Goal: Find specific page/section: Find specific page/section

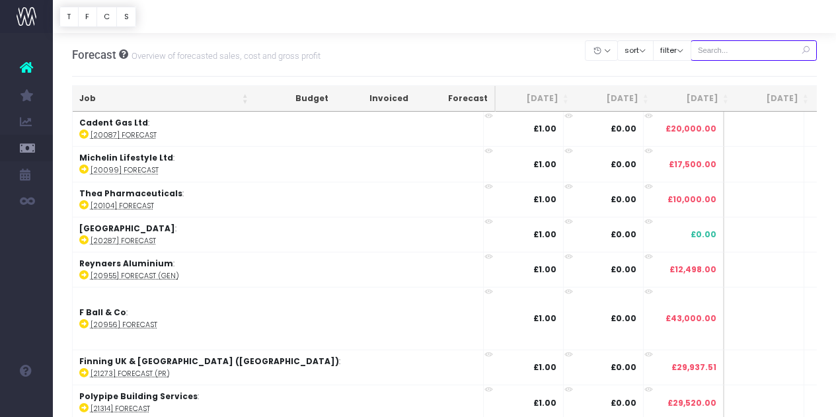
click at [753, 45] on input "text" at bounding box center [754, 50] width 127 height 20
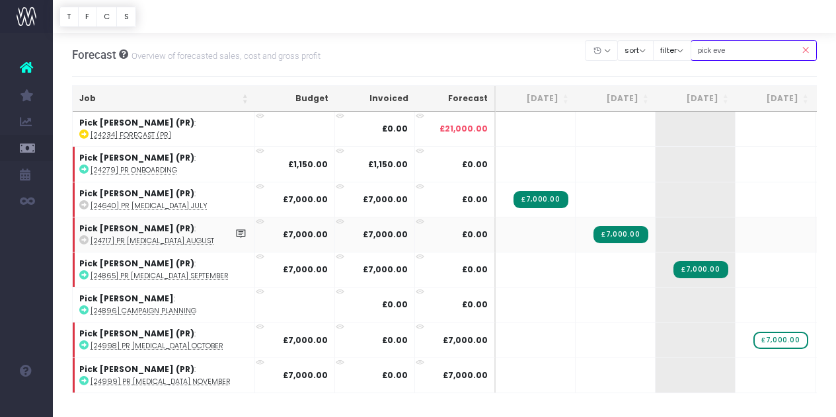
type input "pick eve"
click at [205, 227] on td "Pick Everard (PR) : [24717] PR Retainer August" at bounding box center [164, 234] width 182 height 35
click at [114, 227] on strong "Pick [PERSON_NAME] (PR)" at bounding box center [136, 228] width 115 height 11
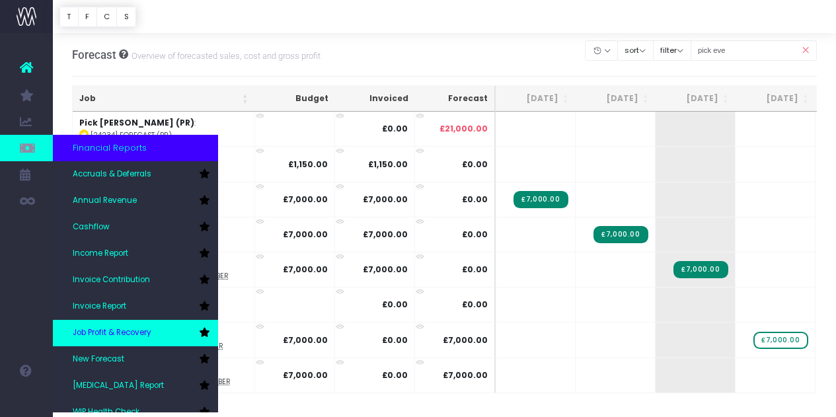
click at [126, 333] on span "Job Profit & Recovery" at bounding box center [112, 333] width 79 height 12
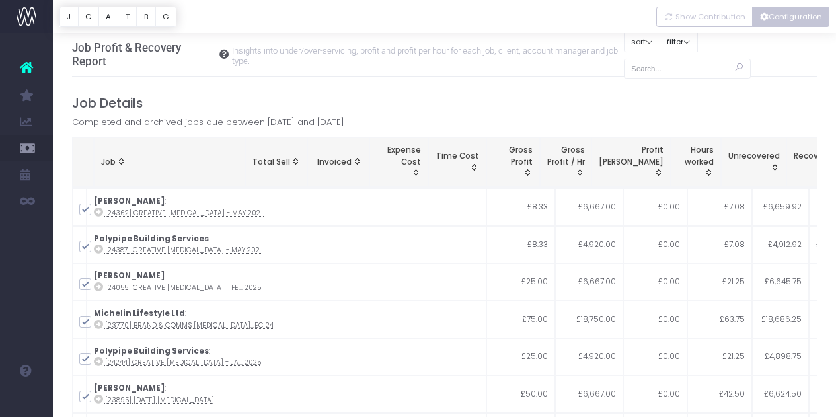
click at [777, 17] on button "Configuration" at bounding box center [790, 17] width 77 height 20
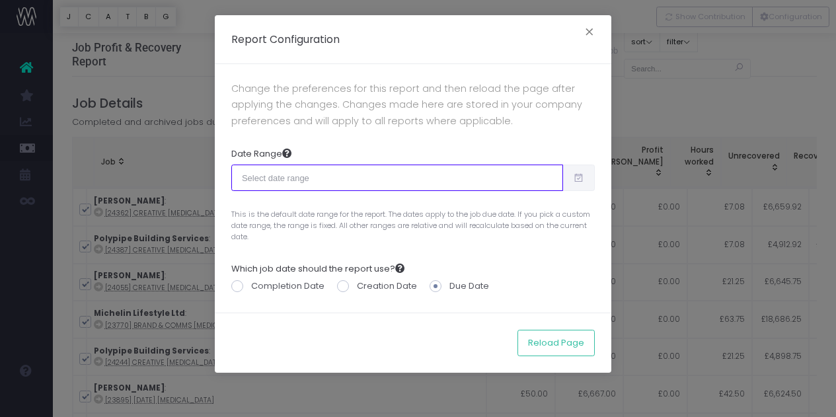
click at [387, 171] on input "text" at bounding box center [397, 178] width 332 height 26
type input "08-05-2025"
type input "09-03-2025"
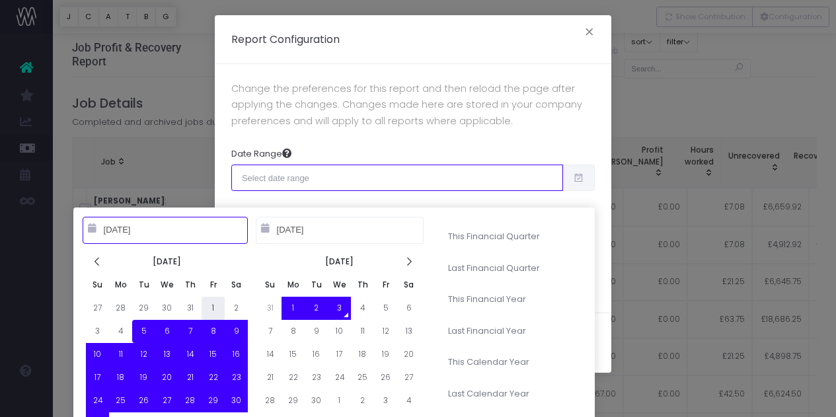
type input "08-01-2025"
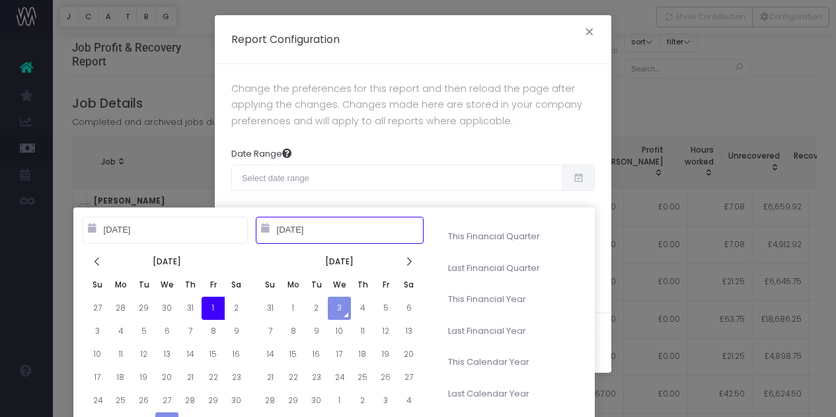
type input "09-04-2025"
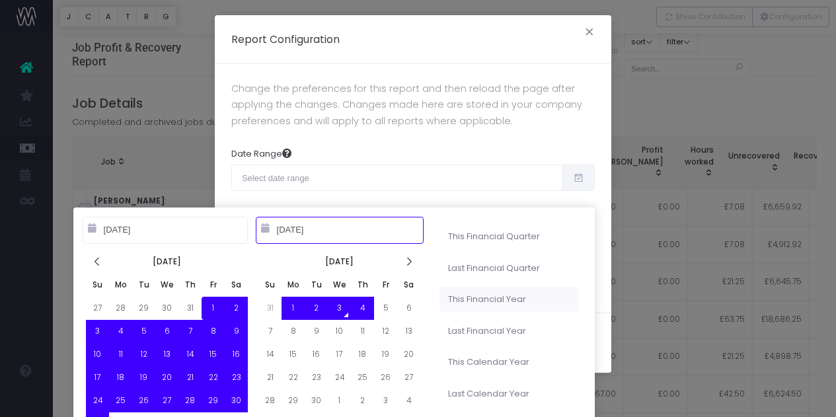
type input "10-01-2024"
type input "09-30-2025"
type input "04-01-2025"
type input "06-30-2025"
type input "10-01-2024"
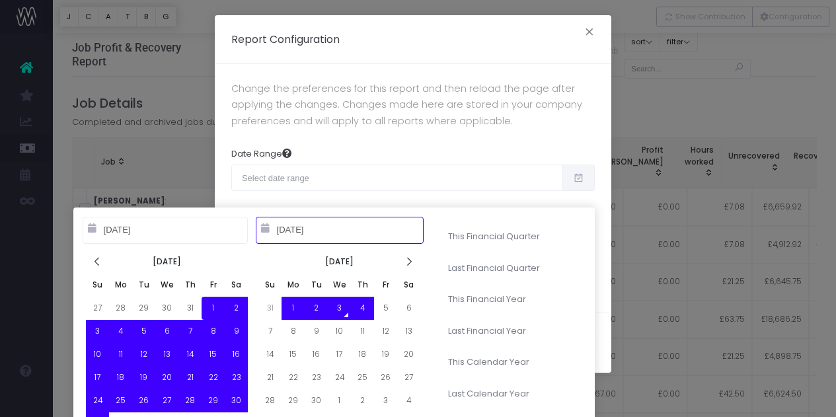
type input "09-30-2025"
type input "08-01-2025"
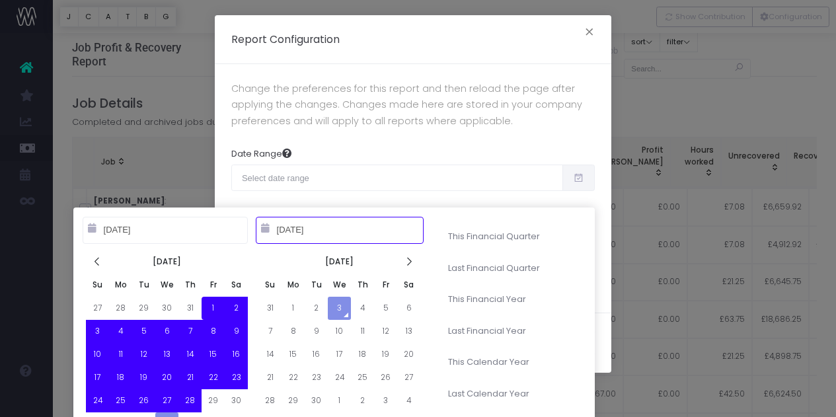
type input "09-03-2025"
type input "04-01-2025"
type input "06-30-2025"
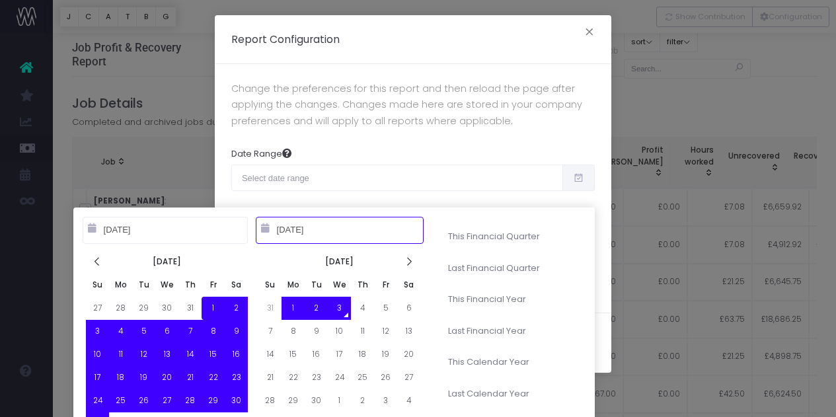
type input "07-01-2025"
type input "09-30-2025"
click at [586, 28] on button "×" at bounding box center [590, 33] width 28 height 21
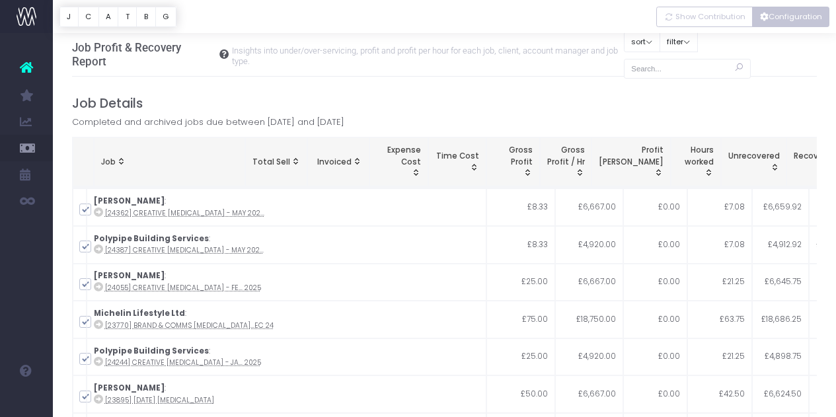
click at [774, 22] on button "Configuration" at bounding box center [790, 17] width 77 height 20
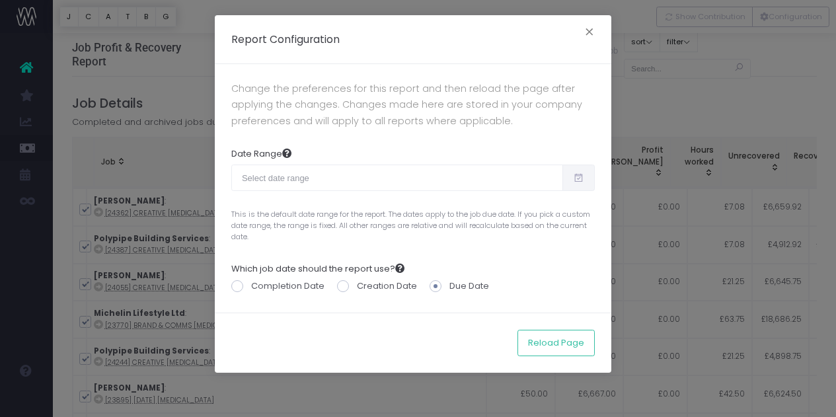
click at [482, 192] on div at bounding box center [413, 185] width 364 height 40
type input "08-05-2025"
type input "09-03-2025"
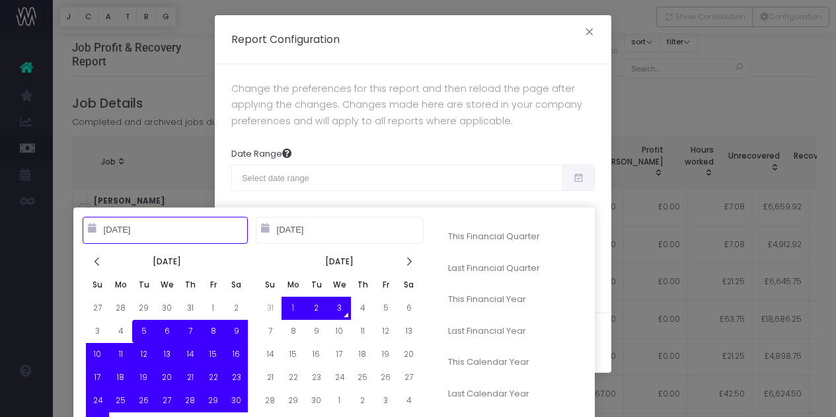
type input "07-01-2025"
type input "09-30-2025"
type input "08-05-2025"
type input "09-03-2025"
type input "04-01-2025"
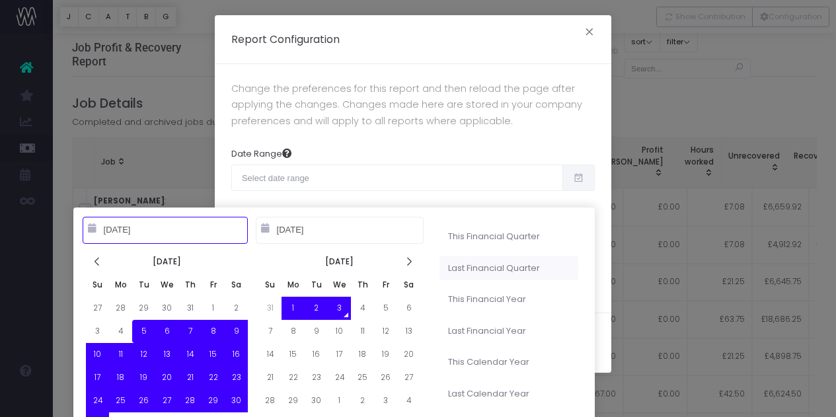
type input "06-30-2025"
type input "08-05-2025"
type input "09-03-2025"
type input "10-01-2024"
type input "09-30-2025"
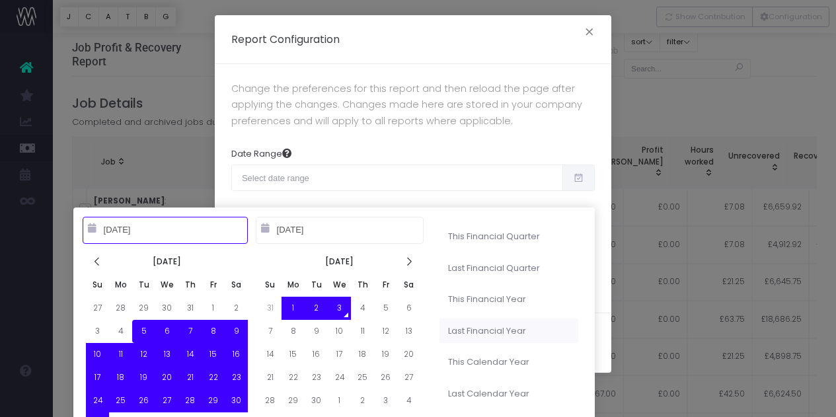
type input "08-05-2025"
type input "09-03-2025"
type input "10-01-2023"
type input "09-30-2024"
type input "08-05-2025"
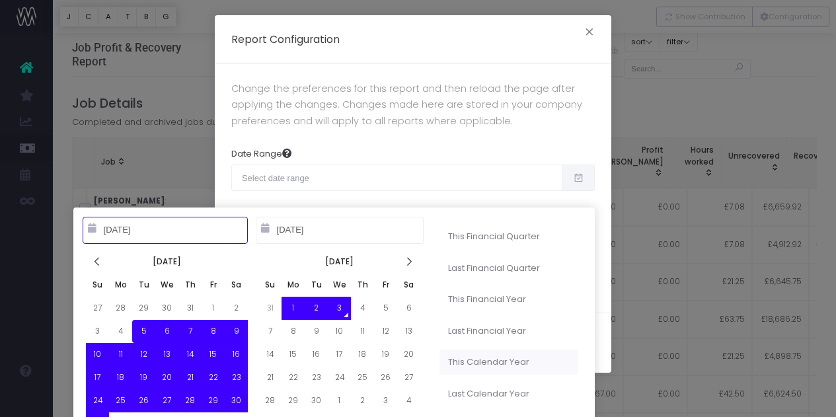
type input "09-03-2025"
type input "01-01-2025"
type input "12-31-2025"
type input "10-01-2023"
type input "09-30-2024"
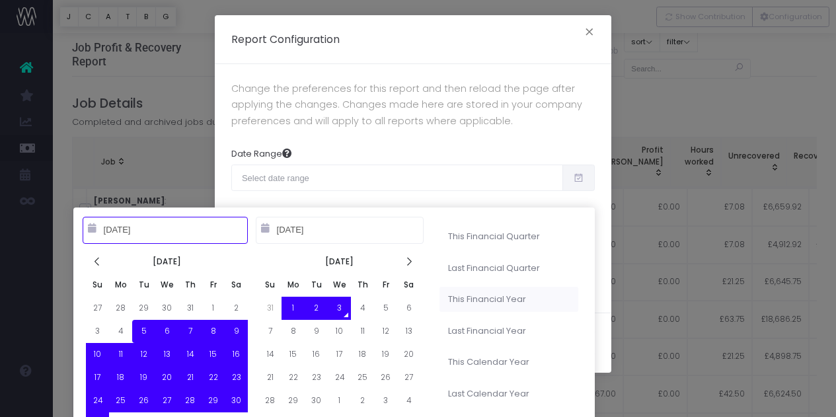
type input "08-05-2025"
type input "09-03-2025"
type input "10-01-2024"
type input "09-30-2025"
click at [505, 293] on li "This Financial Year" at bounding box center [509, 299] width 139 height 25
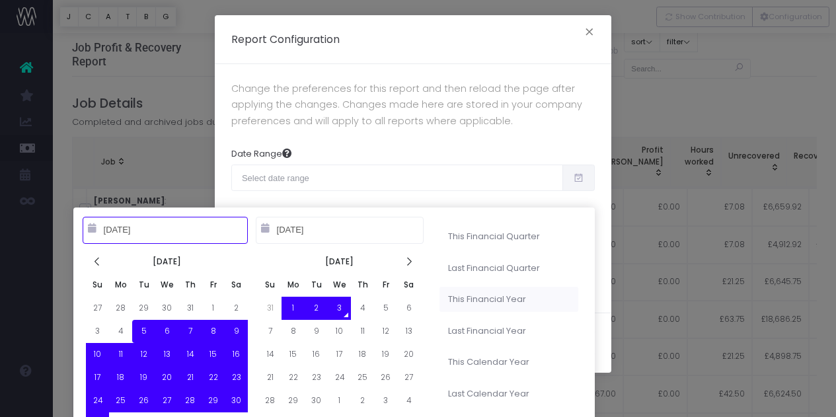
type input "Oct 1st 2024 – Sep 30th 2025"
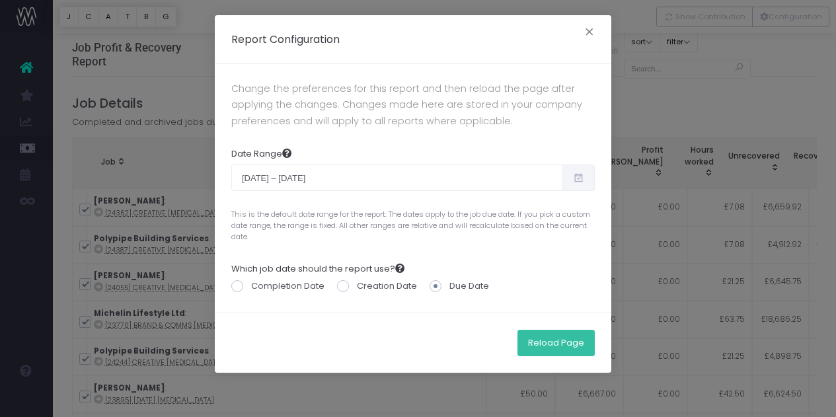
click at [560, 343] on button "Reload Page" at bounding box center [556, 343] width 77 height 26
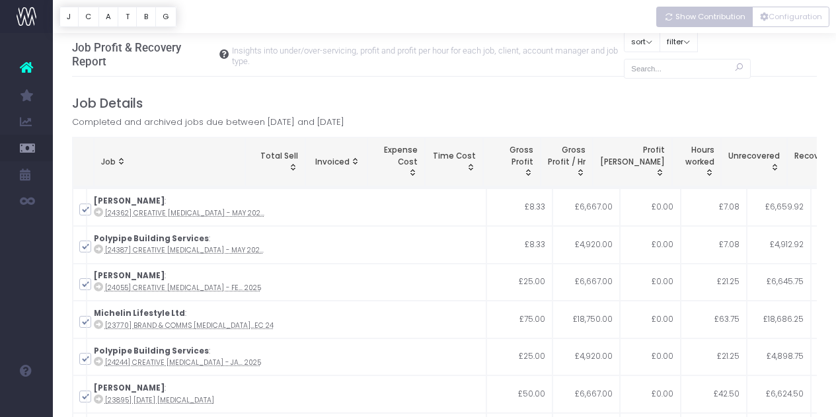
click at [718, 20] on span "Show Contribution" at bounding box center [710, 16] width 70 height 11
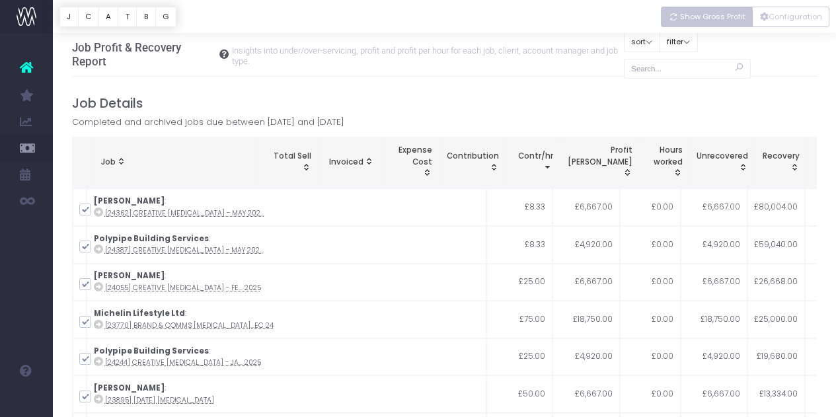
click at [718, 17] on span "Show Gross Profit" at bounding box center [712, 16] width 65 height 11
click at [711, 19] on span "Show Gross Profit" at bounding box center [712, 16] width 65 height 11
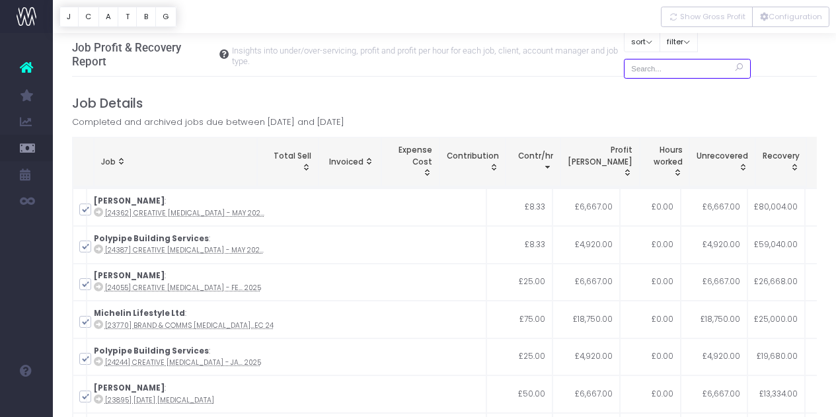
click at [654, 73] on input "text" at bounding box center [687, 69] width 127 height 20
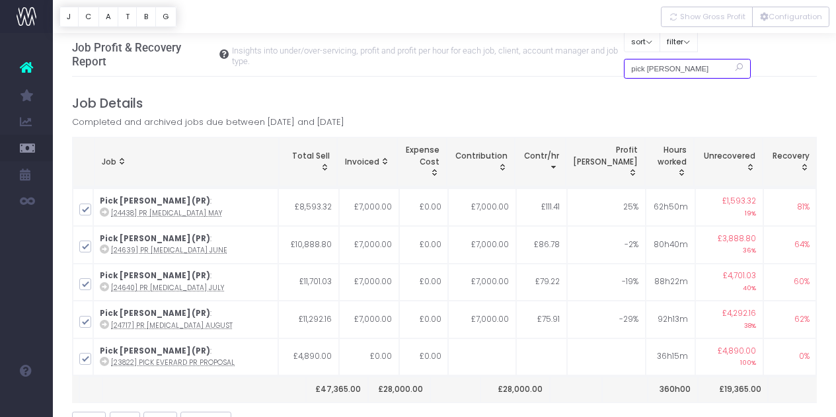
type input "pick everard PR"
click at [729, 69] on icon at bounding box center [739, 68] width 23 height 24
click at [734, 69] on icon at bounding box center [739, 68] width 23 height 24
click at [704, 68] on input "pick everard PR" at bounding box center [687, 69] width 127 height 20
drag, startPoint x: 833, startPoint y: 56, endPoint x: 826, endPoint y: 79, distance: 23.6
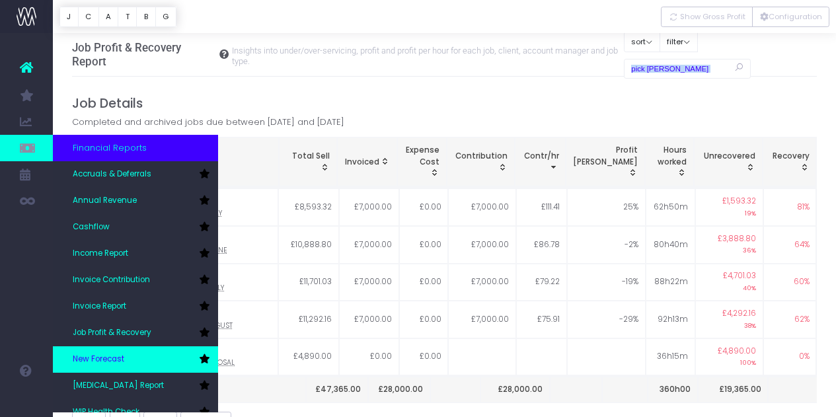
click at [111, 360] on span "New Forecast" at bounding box center [99, 360] width 52 height 12
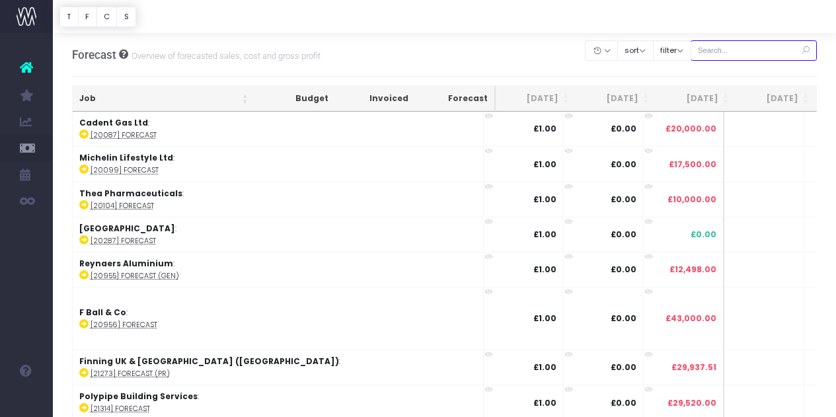
click at [730, 50] on input "text" at bounding box center [754, 50] width 127 height 20
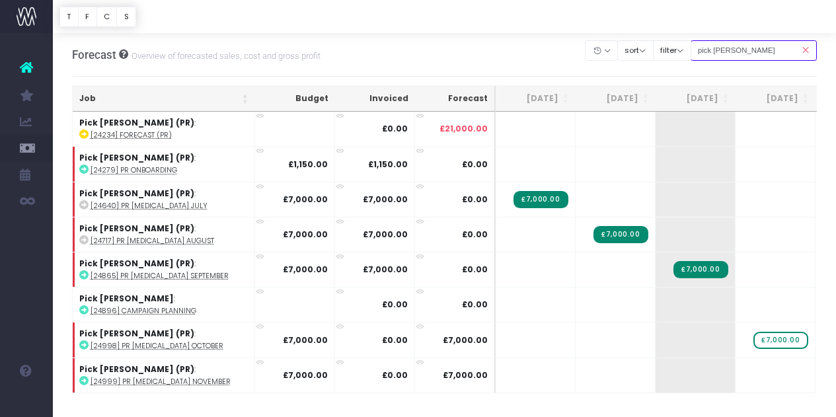
type input "pick everard pr"
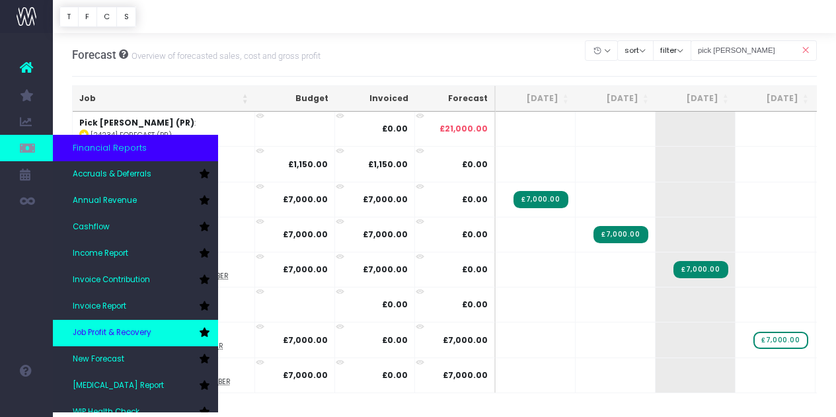
click at [120, 326] on link "Job Profit & Recovery" at bounding box center [135, 333] width 165 height 26
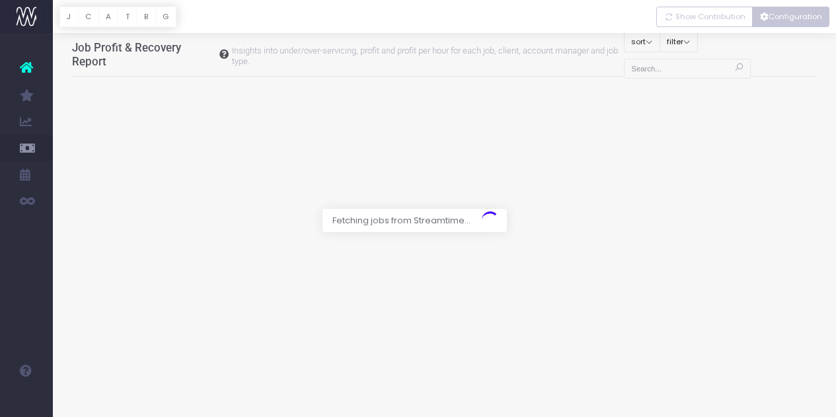
click at [775, 23] on button "Configuration" at bounding box center [790, 17] width 77 height 20
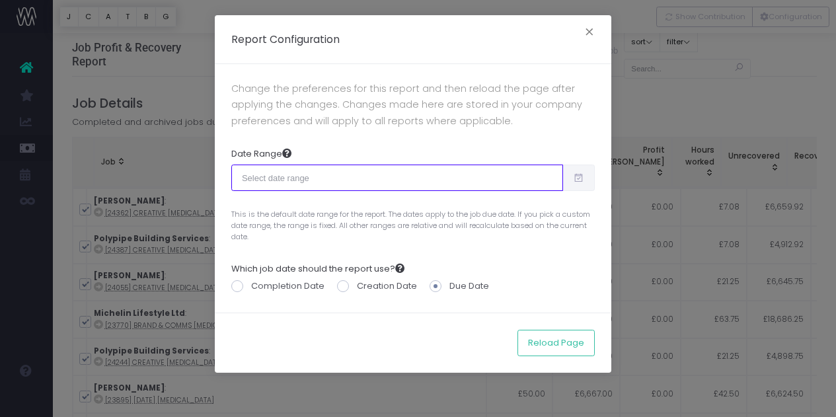
click at [528, 176] on input "text" at bounding box center [397, 178] width 332 height 26
type input "[DATE]"
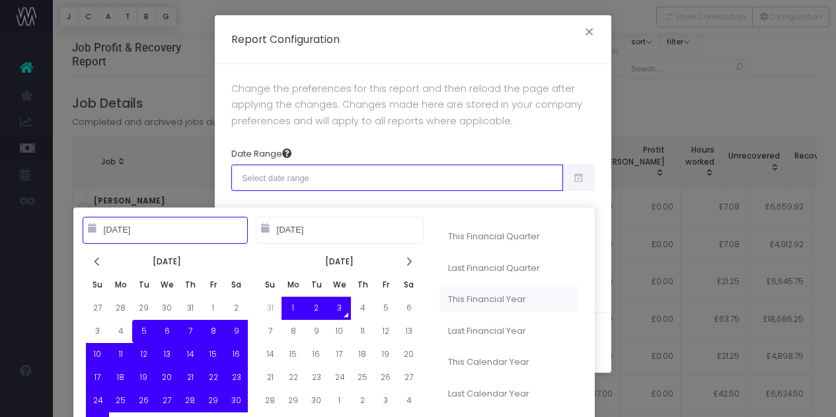
type input "[DATE]"
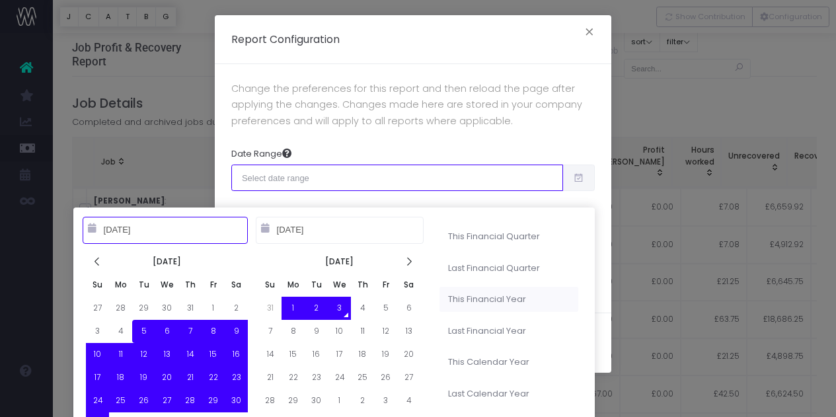
type input "[DATE]"
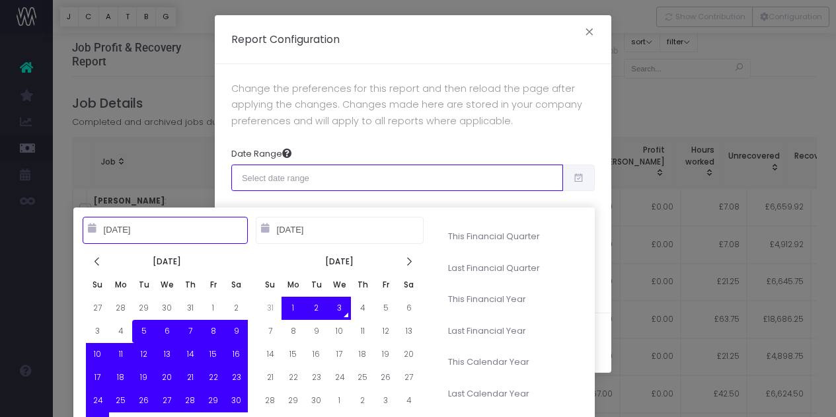
type input "[DATE]"
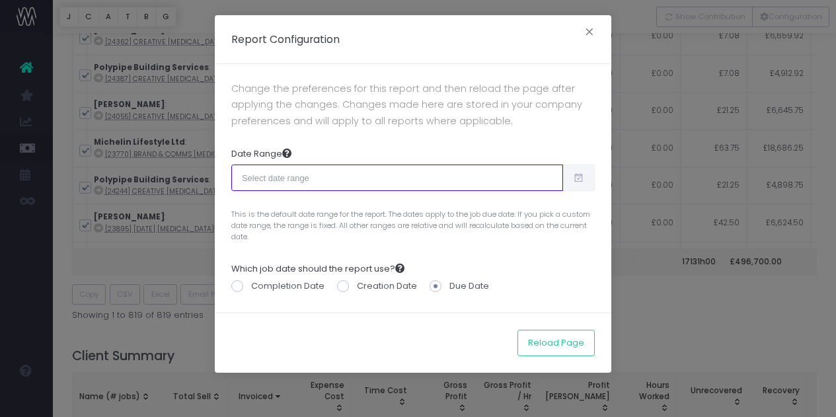
scroll to position [210, 0]
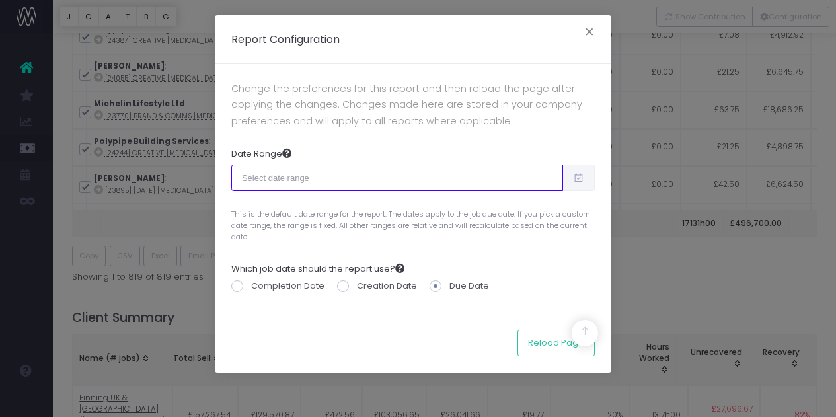
click at [494, 176] on input "text" at bounding box center [397, 178] width 332 height 26
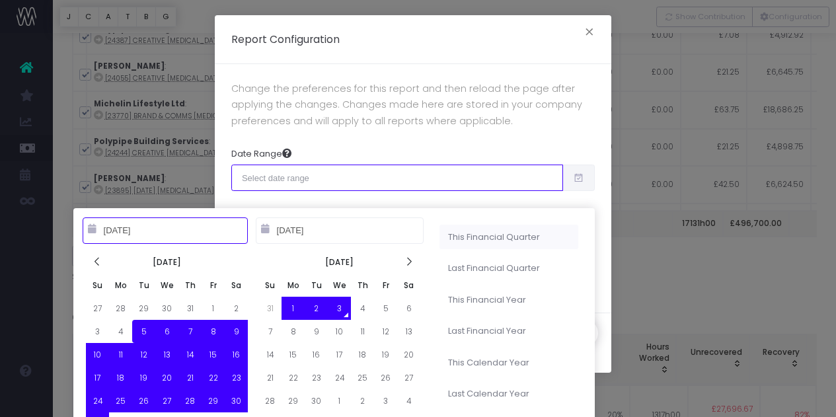
type input "[DATE]"
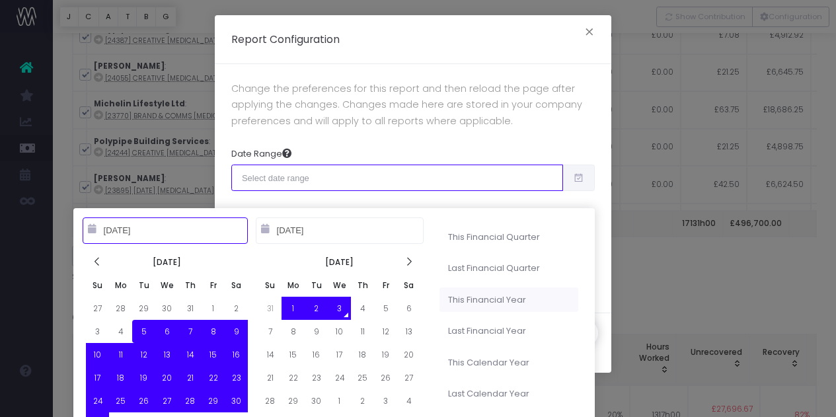
type input "[DATE]"
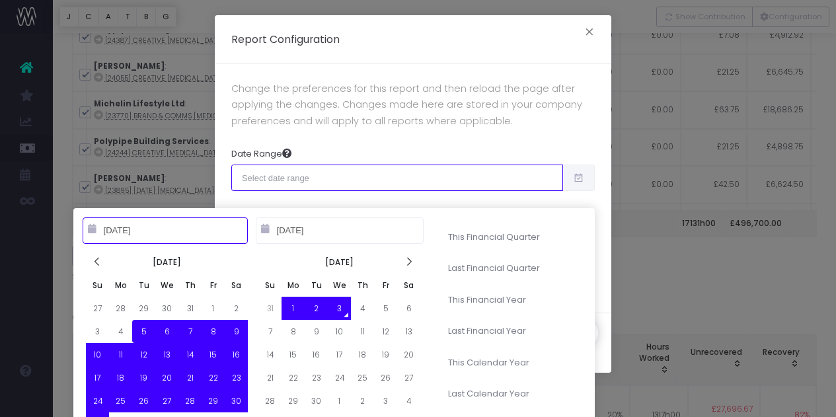
type input "[DATE]"
type input "06-30-2025"
type input "08-05-2025"
type input "09-03-2025"
type input "10-01-2023"
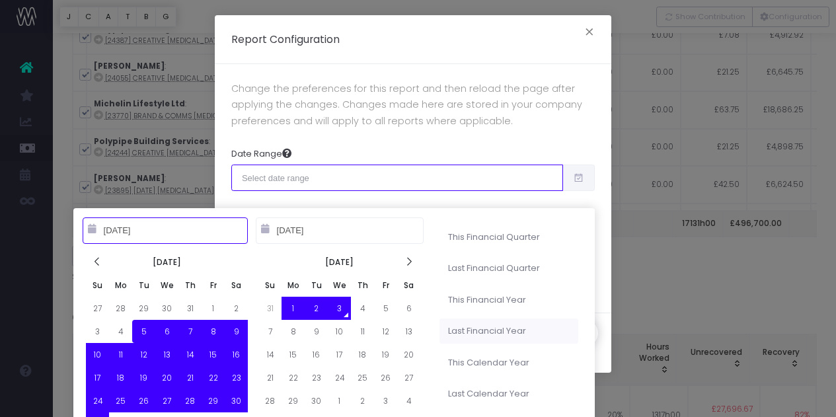
type input "09-30-2024"
type input "08-05-2025"
type input "09-03-2025"
type input "10-01-2024"
type input "09-30-2025"
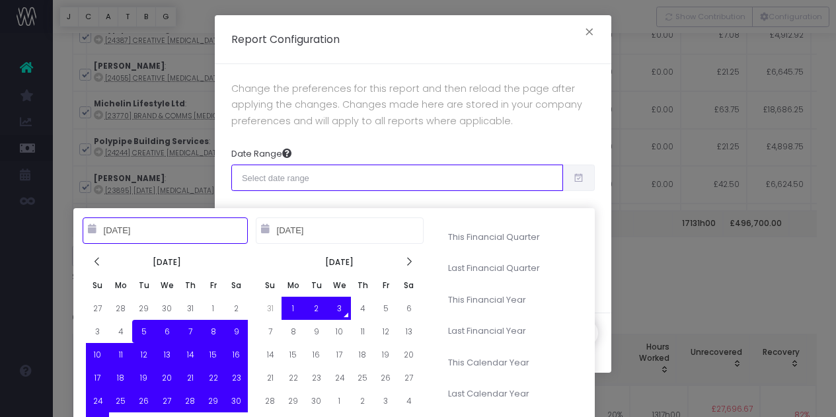
type input "08-05-2025"
type input "09-03-2025"
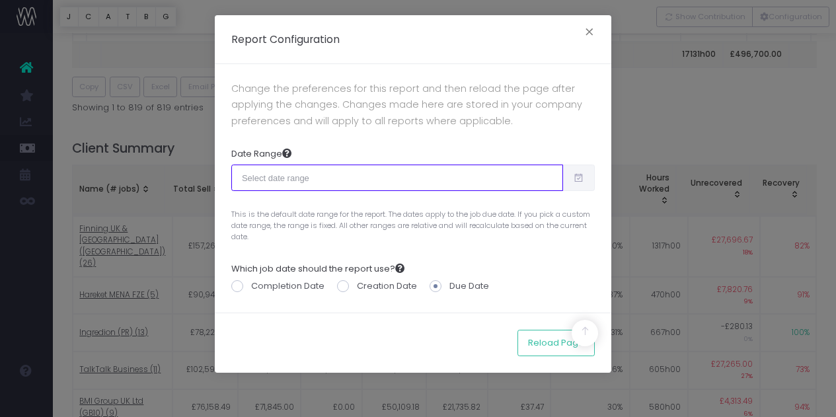
scroll to position [436, 0]
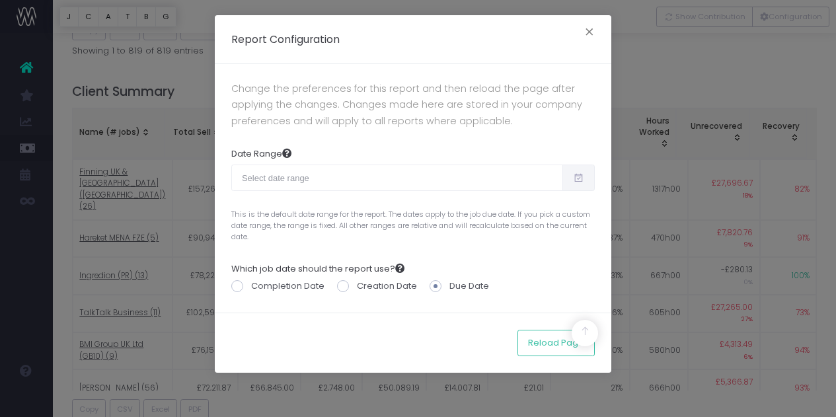
click at [589, 178] on span at bounding box center [578, 178] width 32 height 26
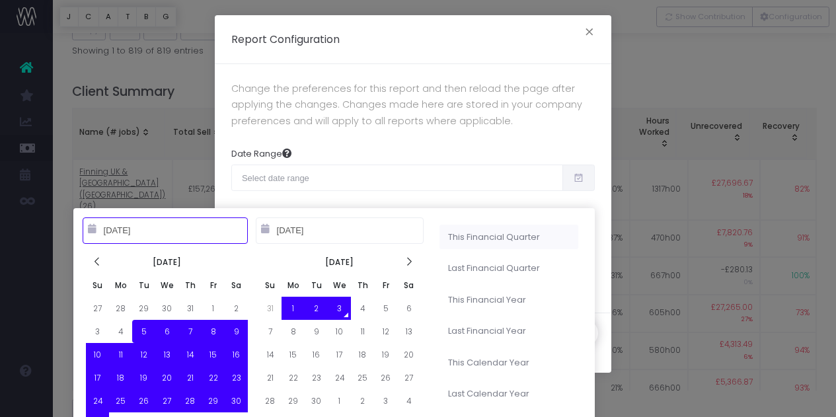
type input "07-01-2025"
type input "09-30-2025"
type input "04-01-2025"
type input "06-30-2025"
type input "10-01-2024"
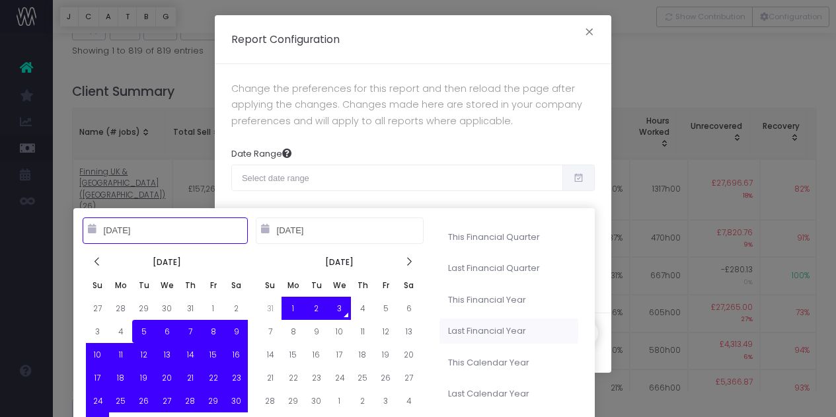
type input "09-30-2025"
type input "10-01-2023"
type input "09-30-2024"
type input "08-05-2025"
type input "09-03-2025"
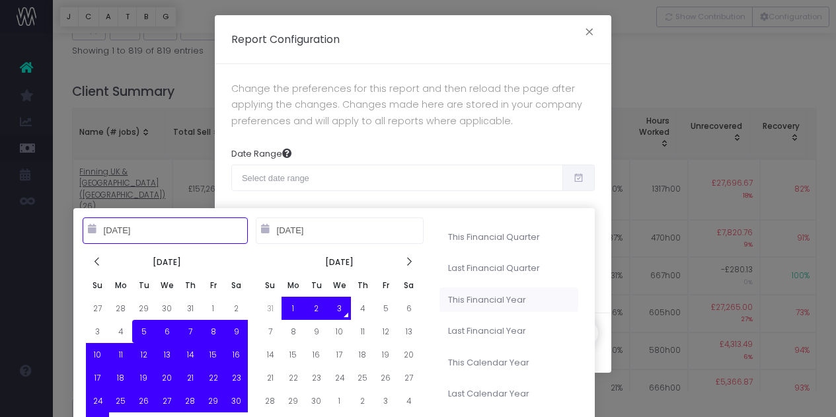
type input "10-01-2024"
type input "09-30-2025"
click at [529, 307] on li "This Financial Year" at bounding box center [509, 300] width 139 height 25
type input "Oct 1st 2024 – Sep 30th 2025"
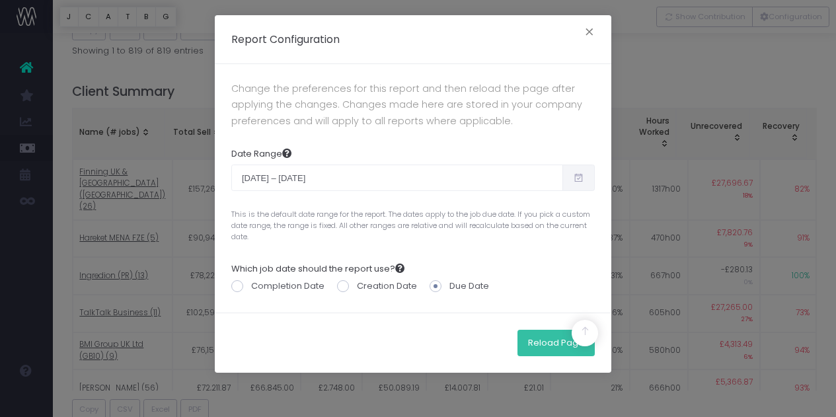
click at [539, 337] on button "Reload Page" at bounding box center [556, 343] width 77 height 26
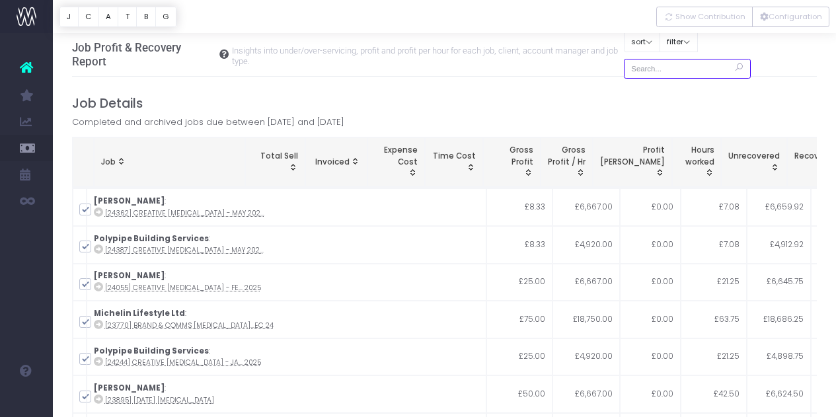
click at [660, 69] on input "text" at bounding box center [687, 69] width 127 height 20
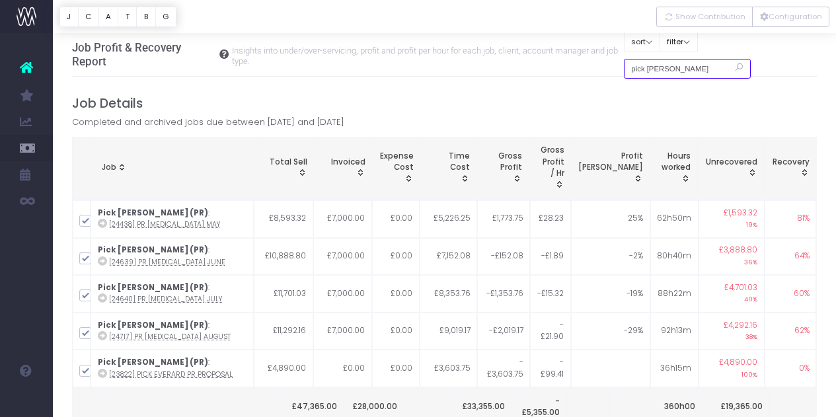
type input "pick [PERSON_NAME]"
click at [773, 99] on h4 "Job Details" at bounding box center [445, 103] width 746 height 15
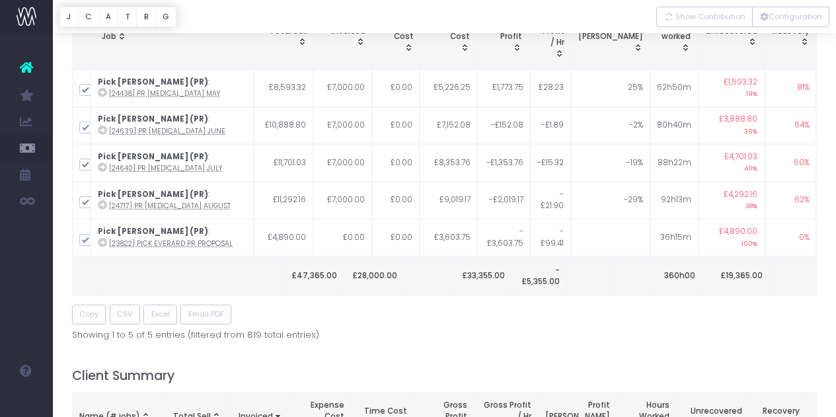
scroll to position [125, 0]
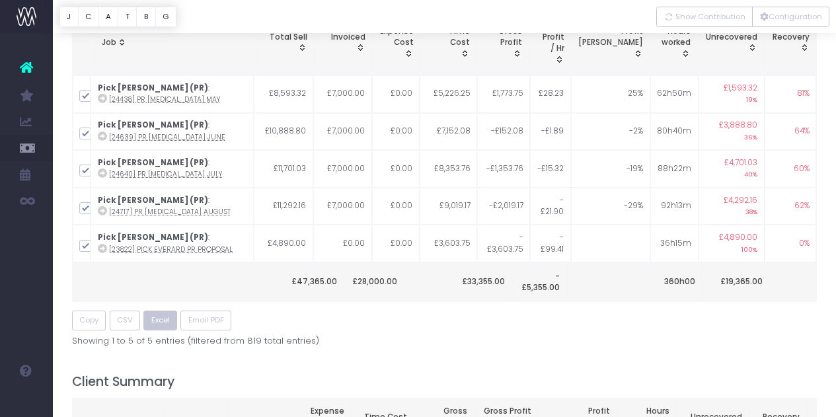
click at [167, 322] on span "Excel" at bounding box center [160, 320] width 19 height 11
